Goal: Communication & Community: Ask a question

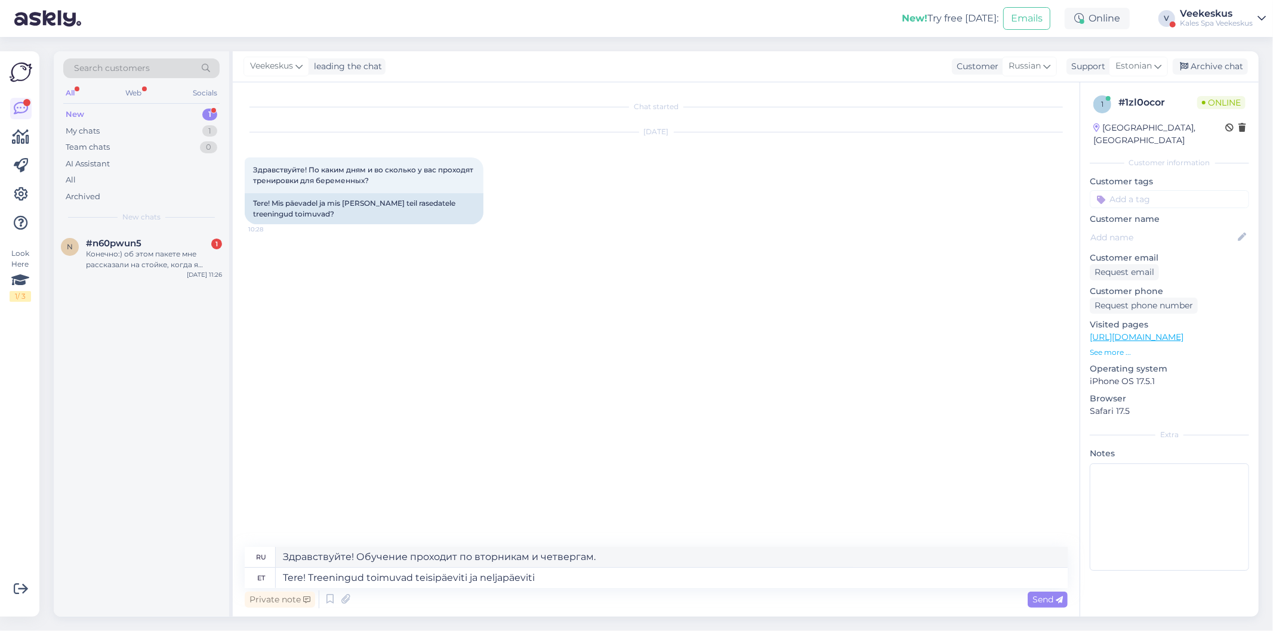
click at [609, 587] on textarea "Tere! Treeningud toimuvad teisipäeviti ja neljapäeviti" at bounding box center [672, 578] width 792 height 20
drag, startPoint x: 604, startPoint y: 588, endPoint x: 591, endPoint y: 580, distance: 15.3
click at [604, 587] on textarea "Tere! Treeningud toimuvad teisipäeviti ja neljapäeviti" at bounding box center [672, 578] width 792 height 20
drag, startPoint x: 574, startPoint y: 579, endPoint x: 309, endPoint y: 567, distance: 265.9
click at [309, 567] on div "ru Здравствуйте! Обучение проходит по вторникам и четвергам. et Tere! Treeningu…" at bounding box center [656, 567] width 823 height 41
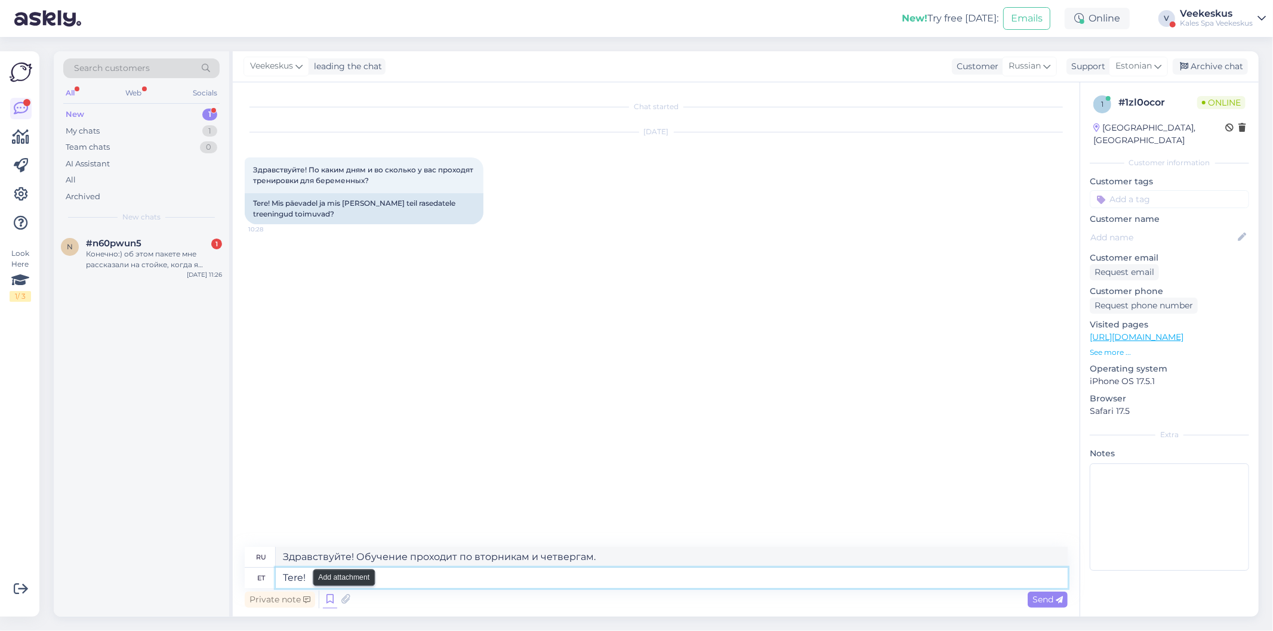
type textarea "Tere!"
click at [326, 596] on icon at bounding box center [330, 600] width 14 height 18
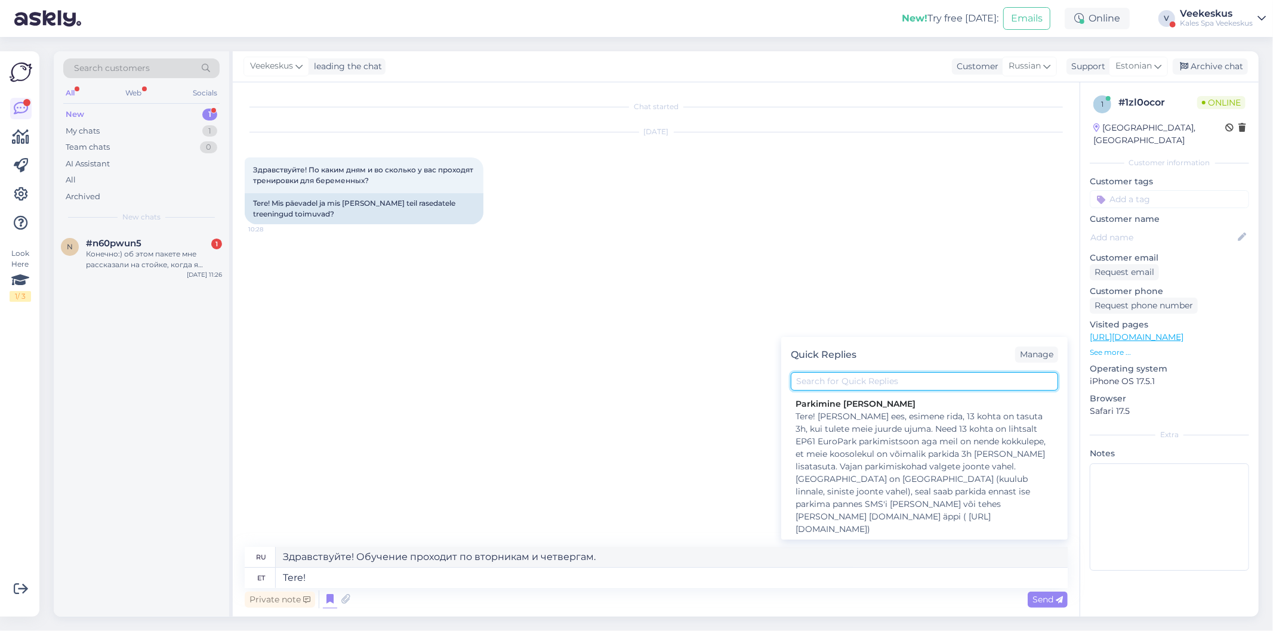
click at [879, 375] on input "text" at bounding box center [924, 381] width 267 height 19
type input "t"
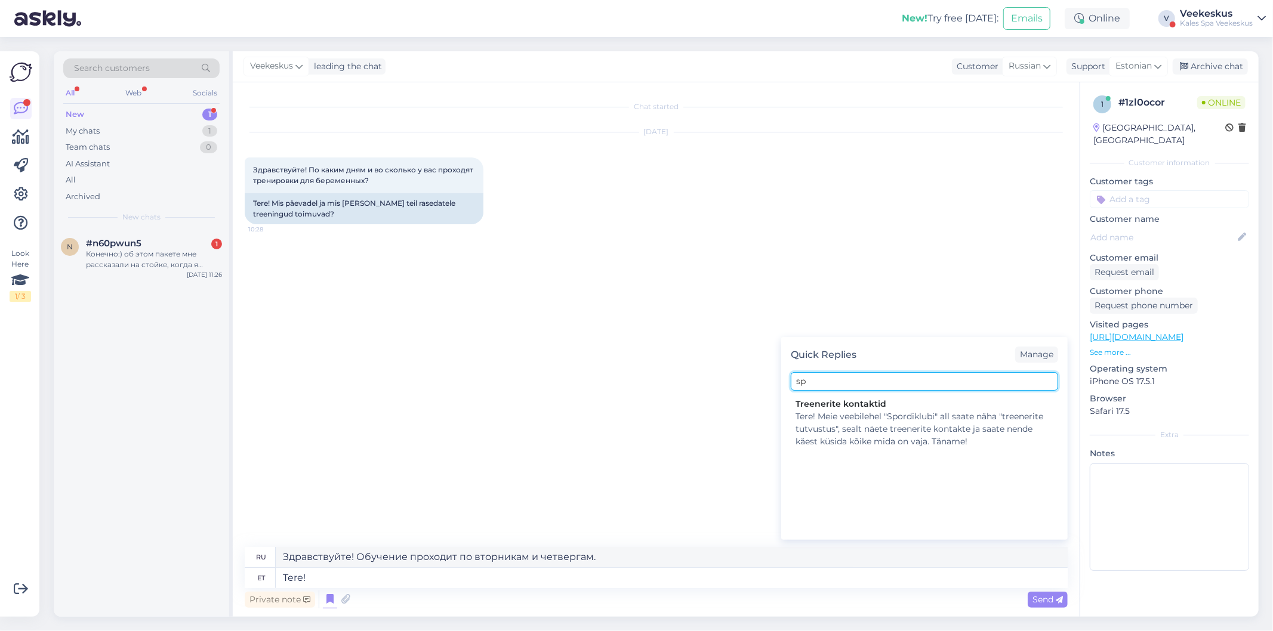
type input "s"
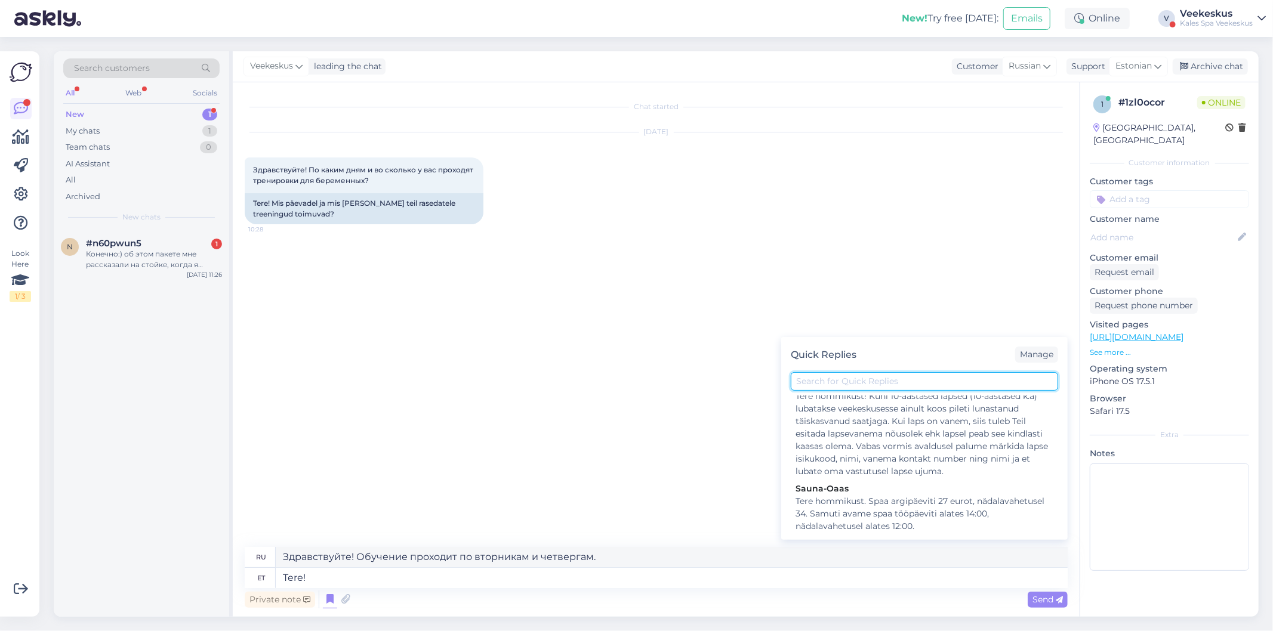
scroll to position [1204, 0]
click at [488, 582] on textarea "Tere!" at bounding box center [672, 578] width 792 height 20
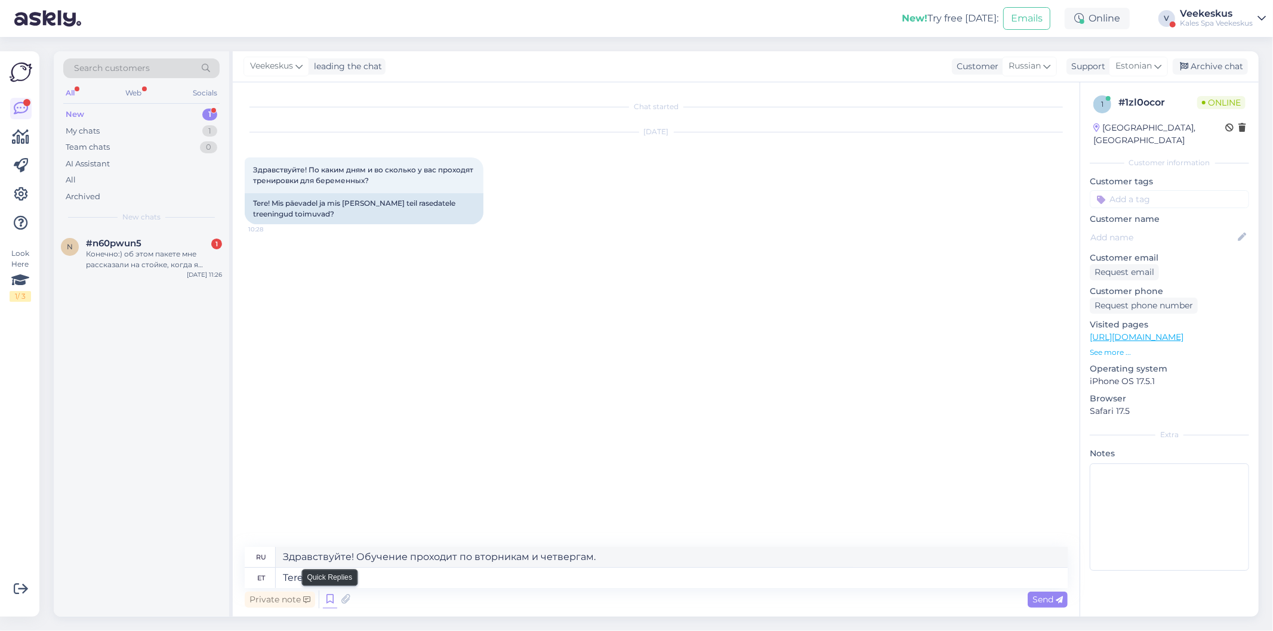
click at [323, 602] on icon at bounding box center [330, 600] width 14 height 18
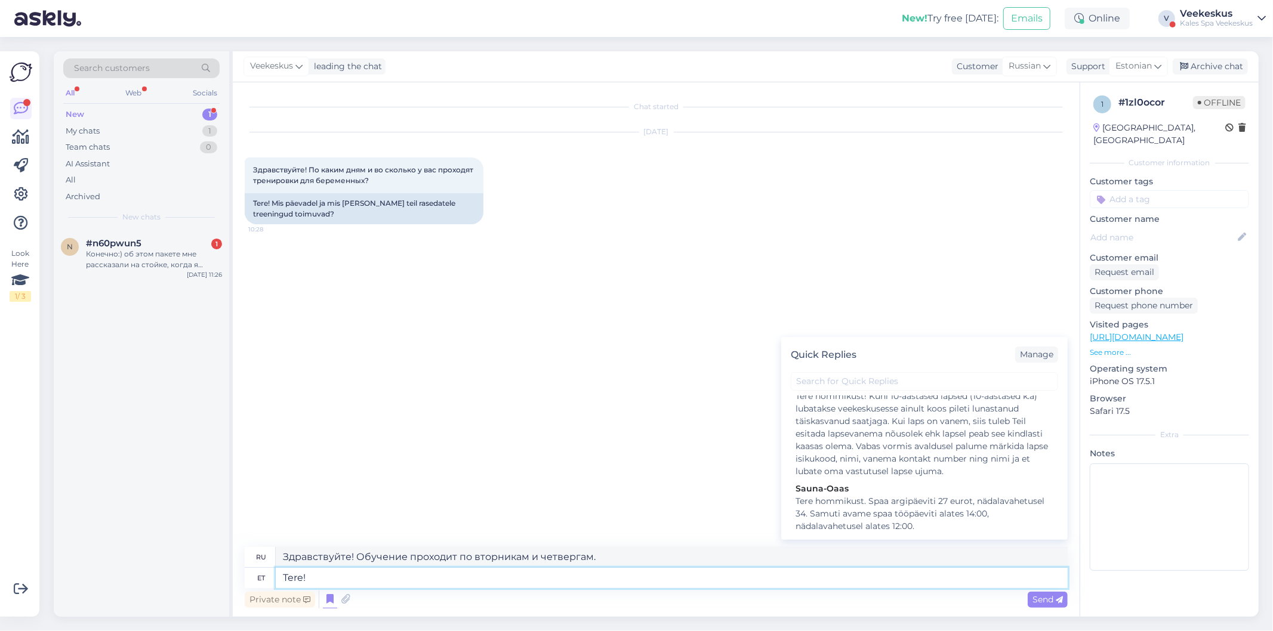
click at [547, 580] on textarea "Tere!" at bounding box center [672, 578] width 792 height 20
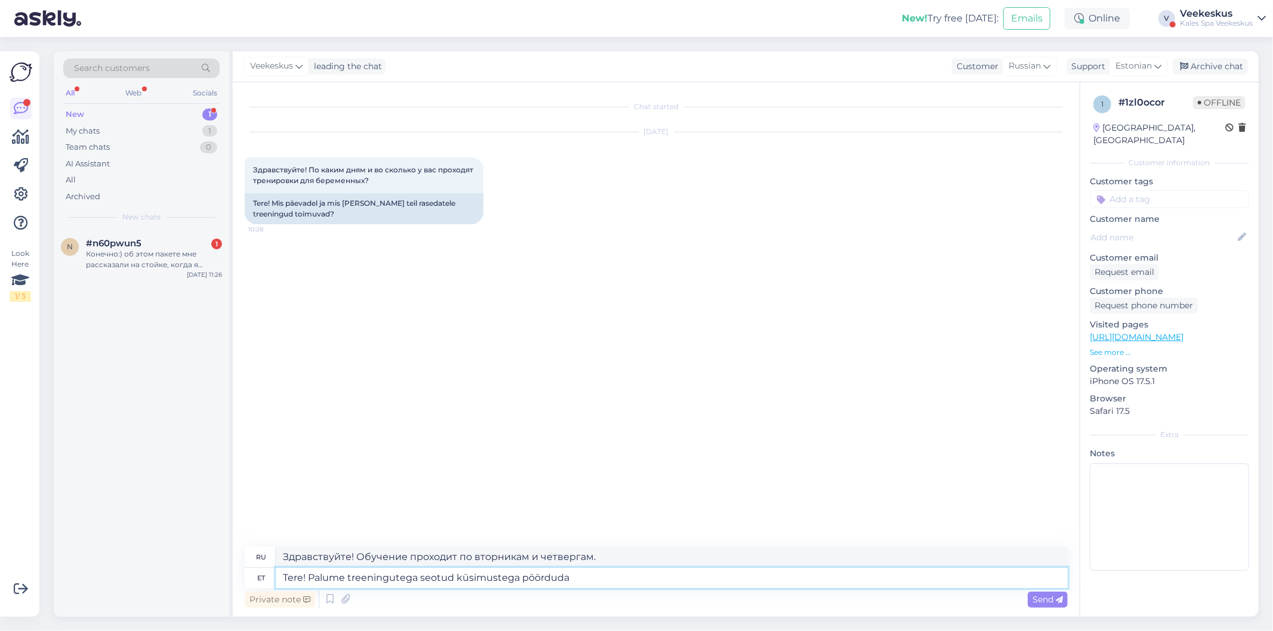
type textarea "Tere! Palume treeningutega seotud küsimustega pöörduda"
